Goal: Task Accomplishment & Management: Manage account settings

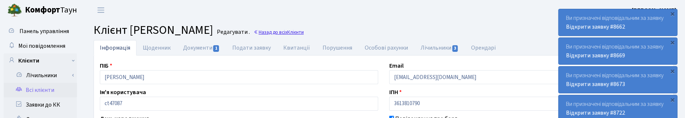
click at [304, 34] on span "Клієнти" at bounding box center [295, 32] width 17 height 7
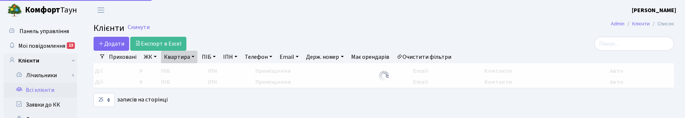
select select "25"
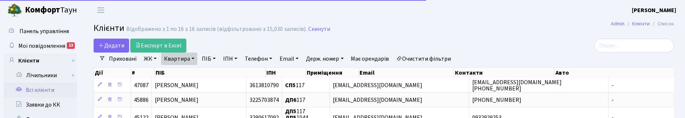
click at [195, 59] on link "Квартира" at bounding box center [179, 58] width 36 height 12
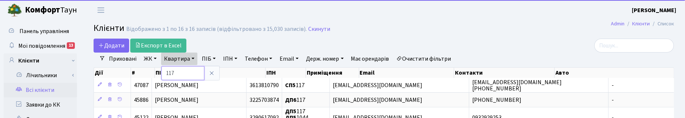
click at [180, 70] on input "117" at bounding box center [182, 73] width 43 height 14
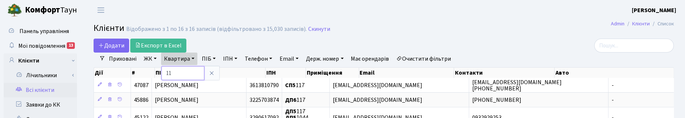
type input "1"
type input "2-1293"
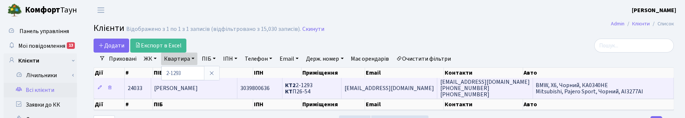
click at [198, 87] on span "Єрьомін Леонід Юрійович" at bounding box center [176, 88] width 44 height 8
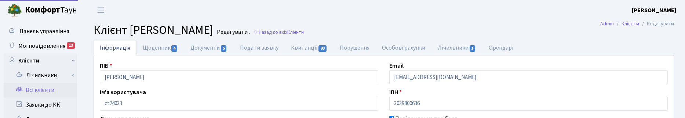
select select "25"
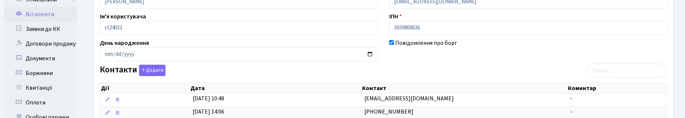
scroll to position [92, 0]
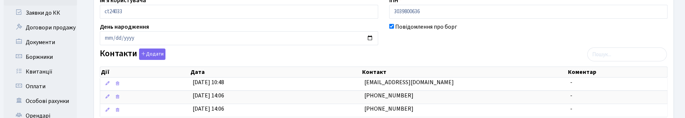
click at [461, 55] on div "Контакти Додати Дії Дата Контакт Коментар Дії Дата Контакт Коментар" at bounding box center [383, 84] width 579 height 72
